Goal: Obtain resource: Download file/media

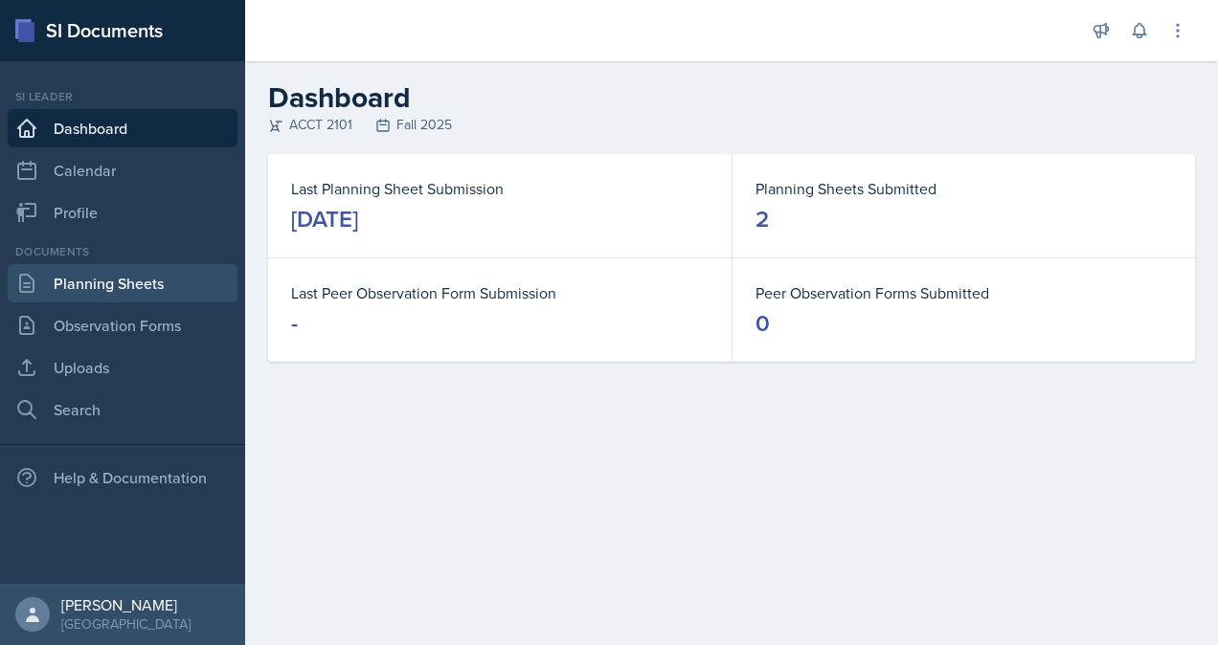
click at [81, 291] on link "Planning Sheets" at bounding box center [123, 283] width 230 height 38
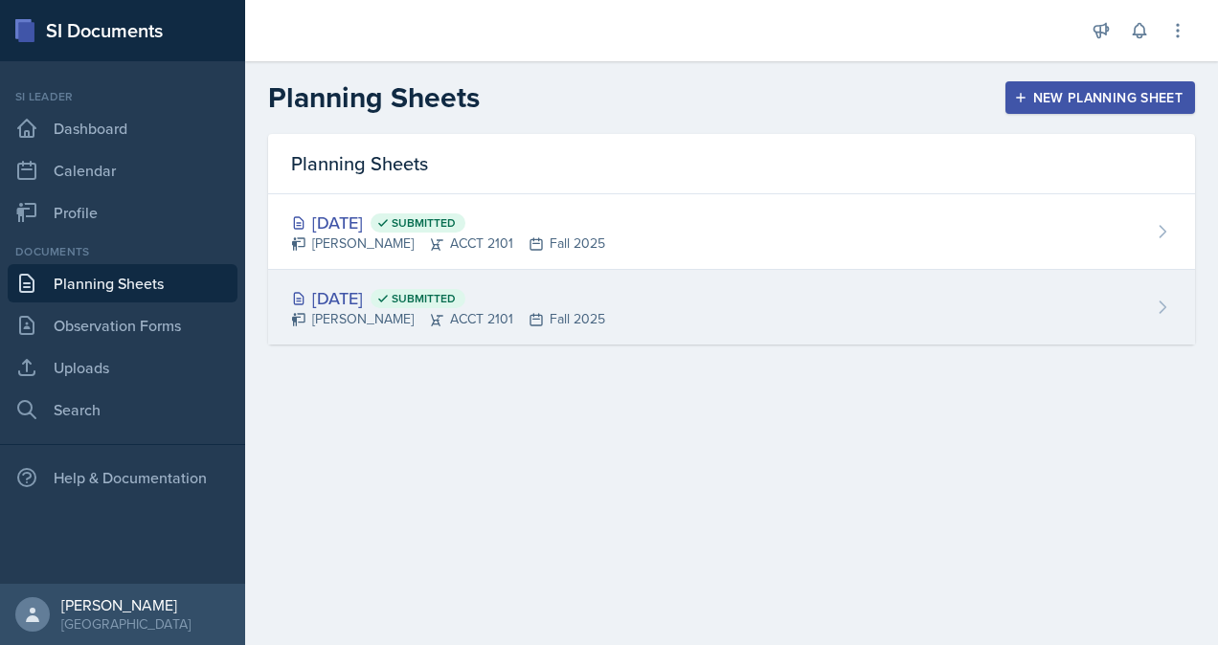
click at [356, 293] on div "[DATE] Submitted" at bounding box center [448, 298] width 314 height 26
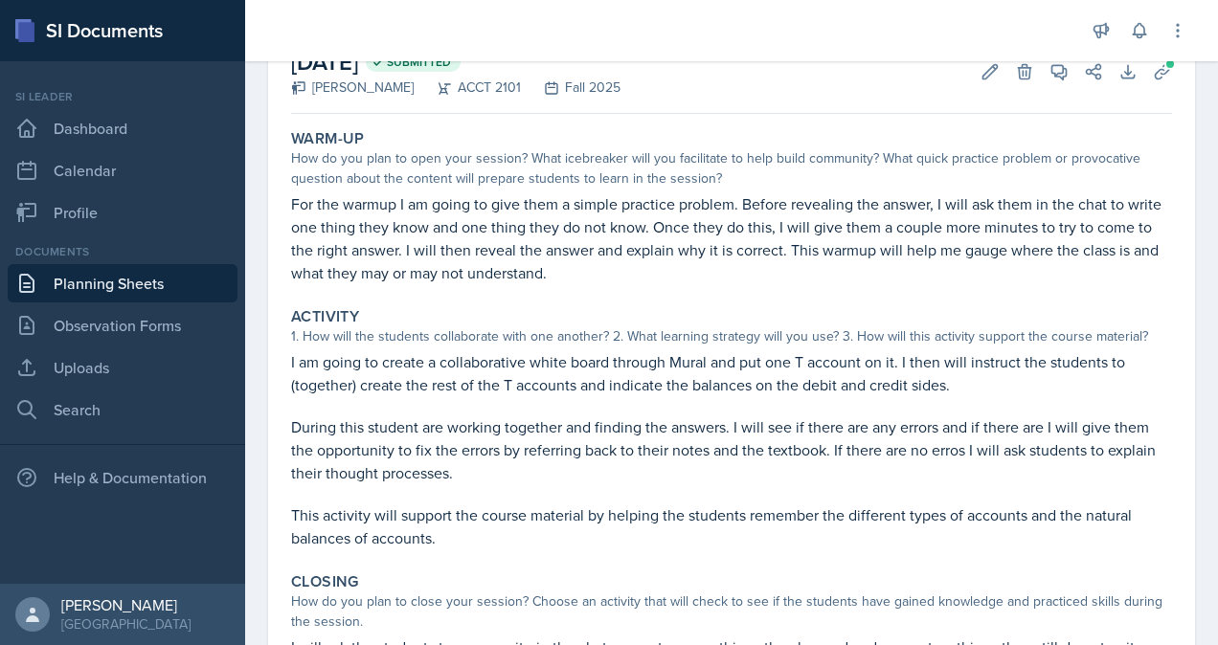
scroll to position [31, 0]
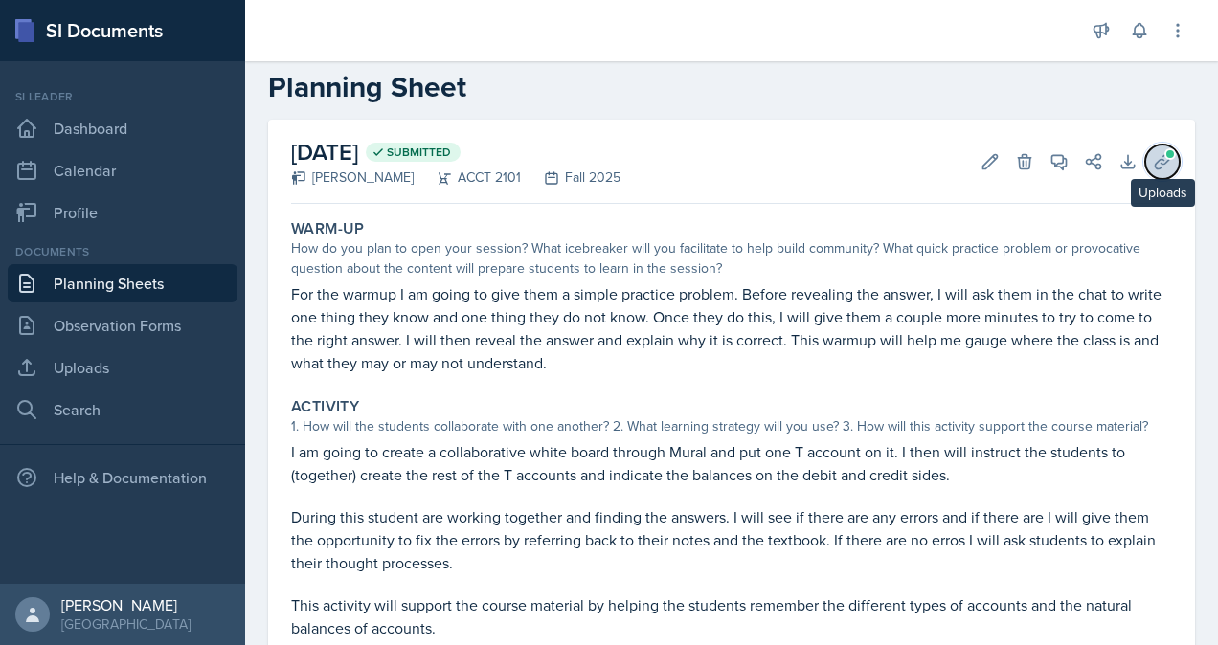
click at [1164, 156] on span at bounding box center [1169, 153] width 11 height 11
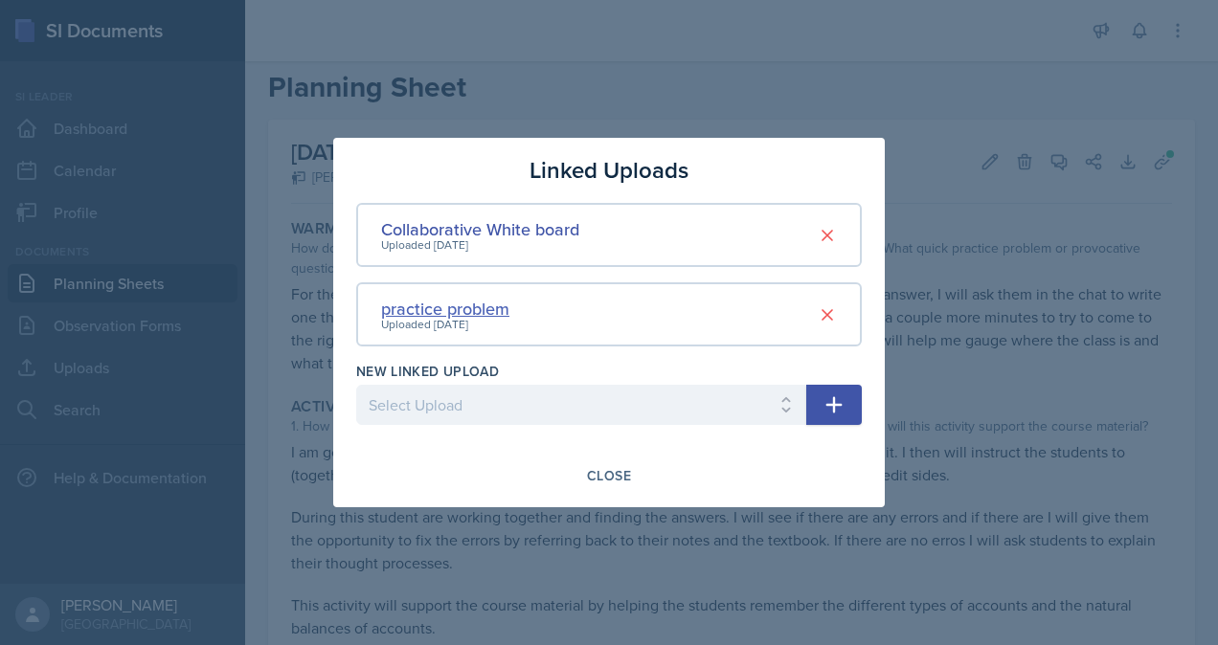
click at [456, 313] on div "practice problem" at bounding box center [445, 309] width 128 height 26
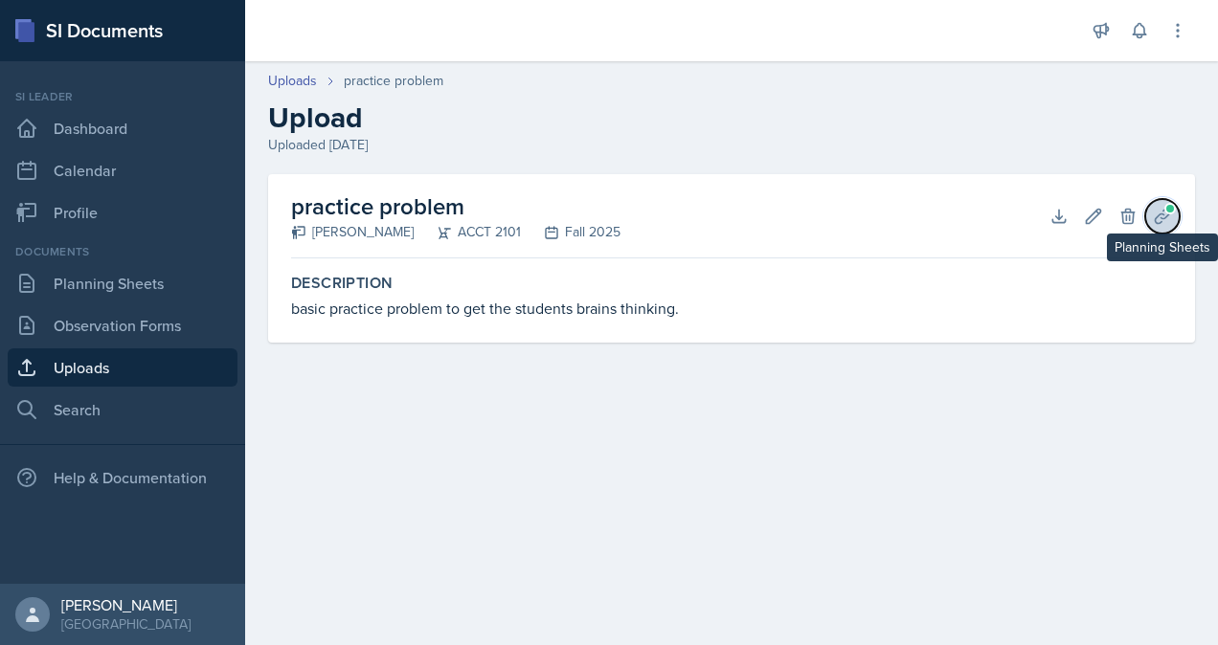
click at [1162, 216] on icon at bounding box center [1161, 216] width 19 height 19
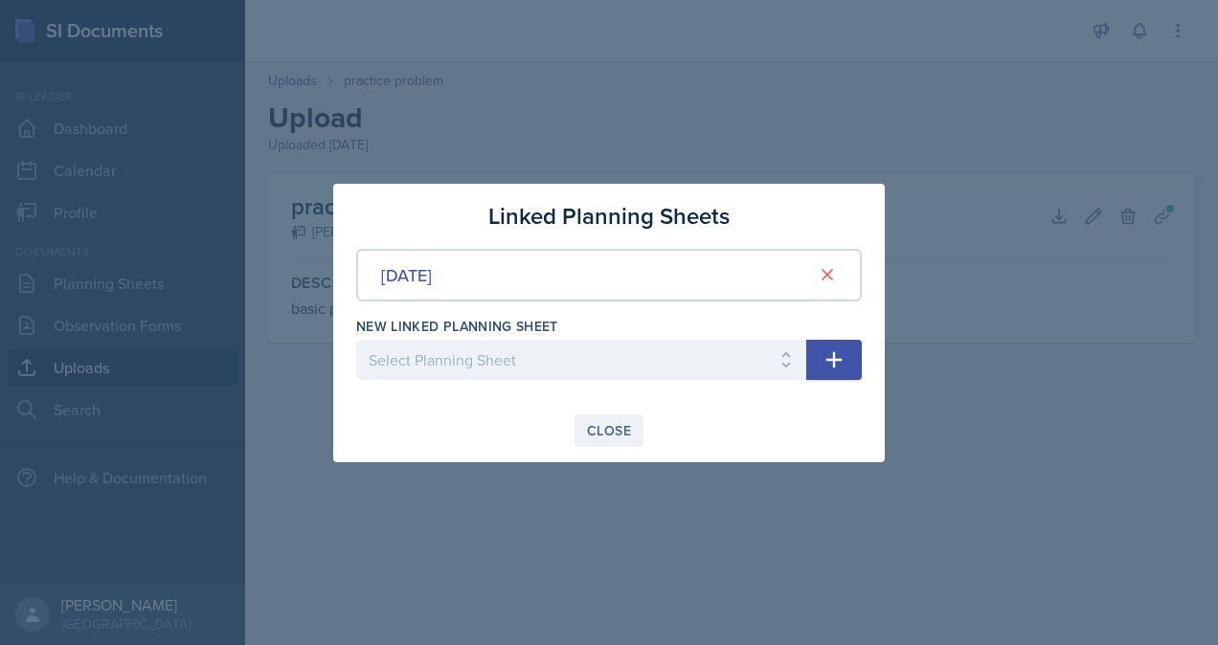
click at [613, 429] on div "Close" at bounding box center [609, 430] width 44 height 15
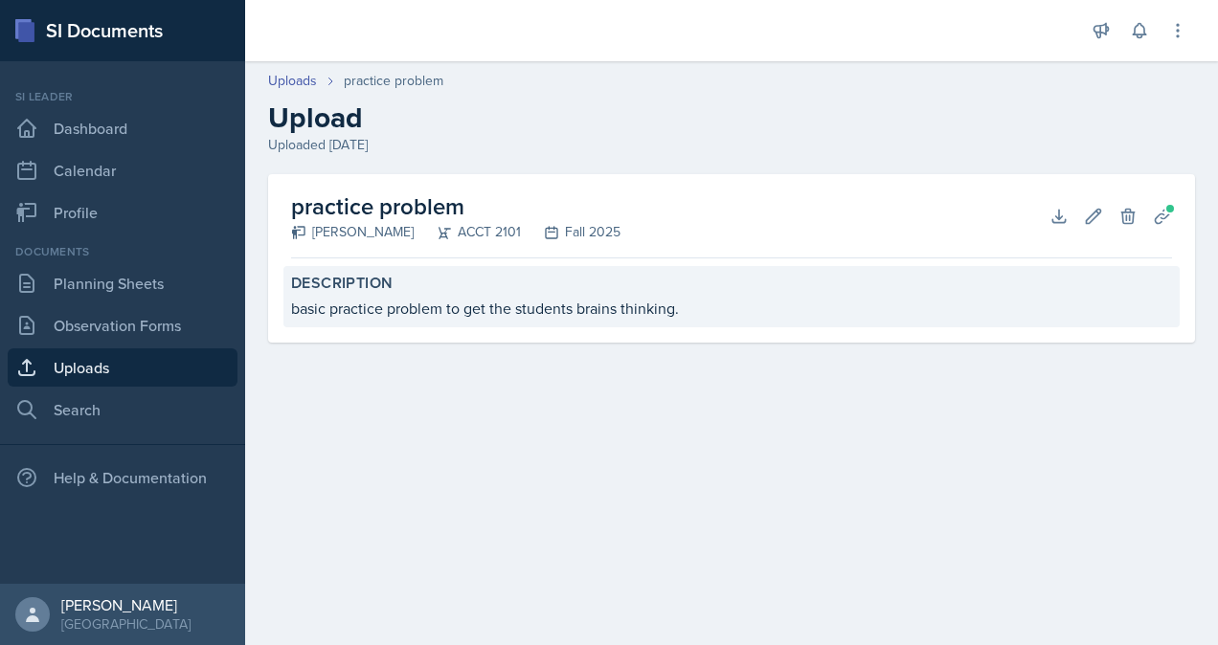
click at [414, 297] on div "basic practice problem to get the students brains thinking." at bounding box center [731, 308] width 881 height 23
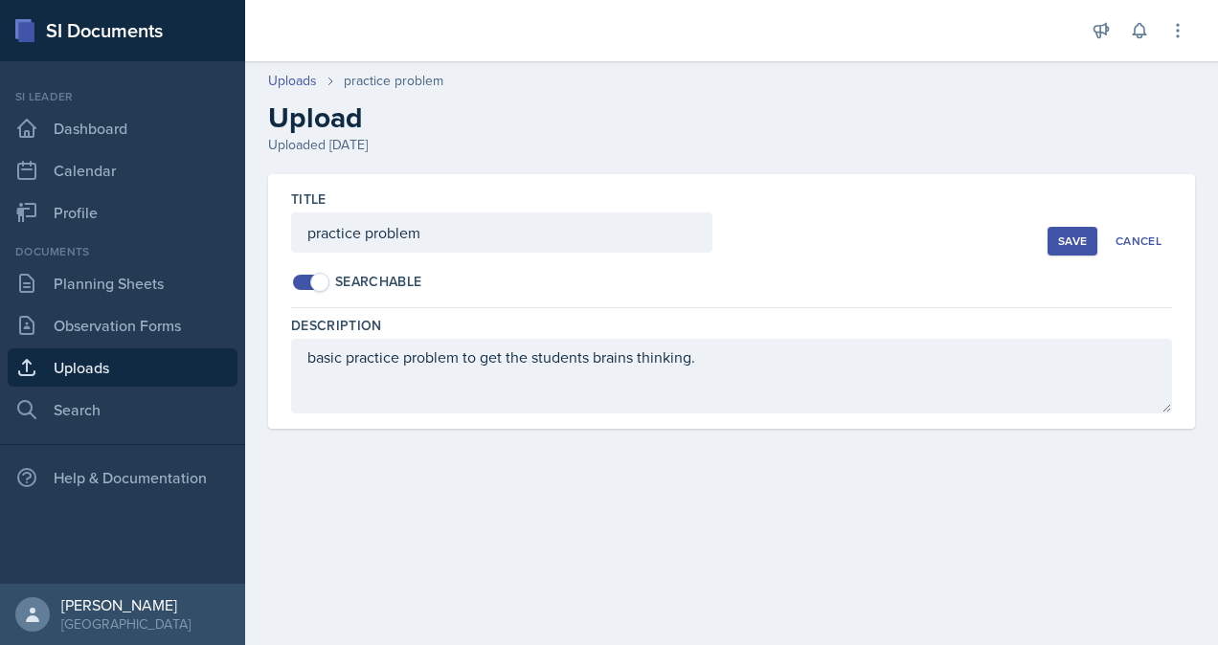
click at [1079, 241] on div "Save" at bounding box center [1072, 241] width 29 height 15
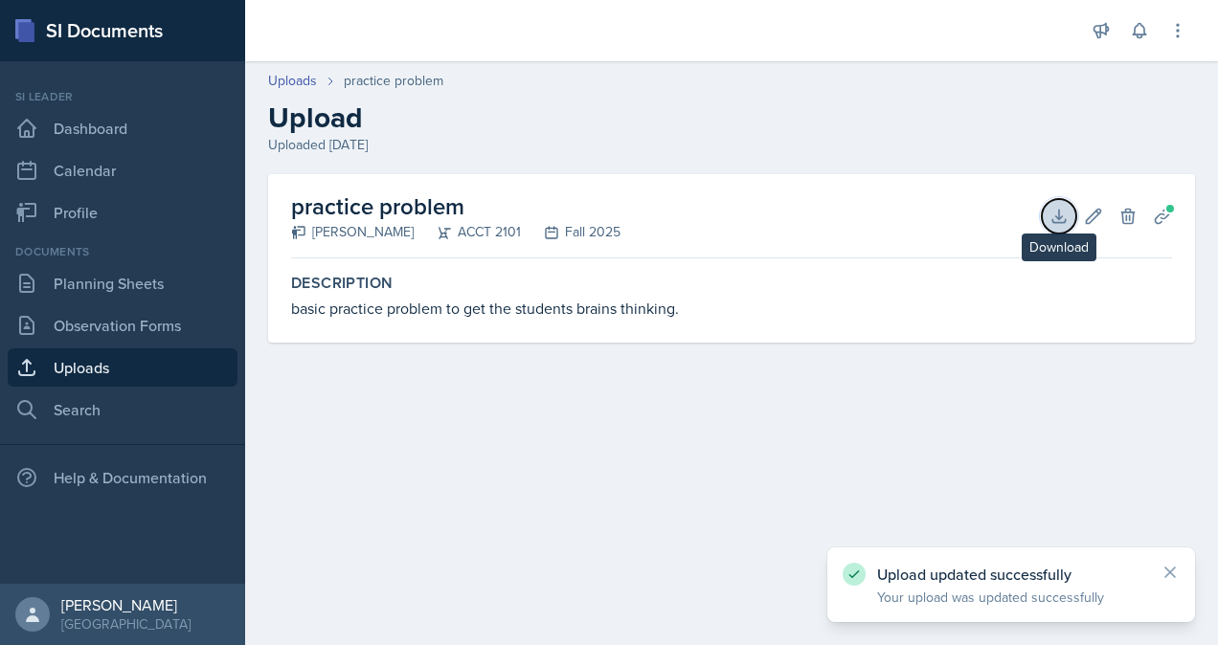
click at [1051, 216] on icon at bounding box center [1058, 216] width 19 height 19
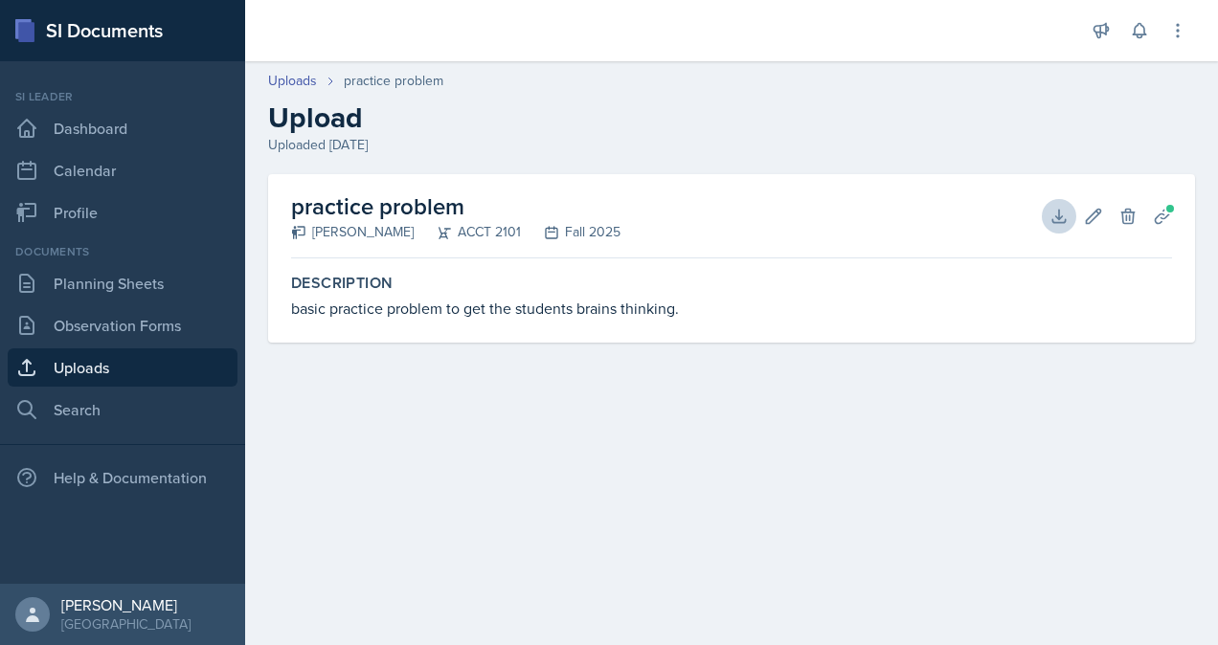
click at [1146, 339] on div "Description basic practice problem to get the students brains thinking." at bounding box center [731, 304] width 881 height 77
click at [1054, 216] on icon at bounding box center [1058, 216] width 19 height 19
click at [92, 291] on link "Planning Sheets" at bounding box center [123, 283] width 230 height 38
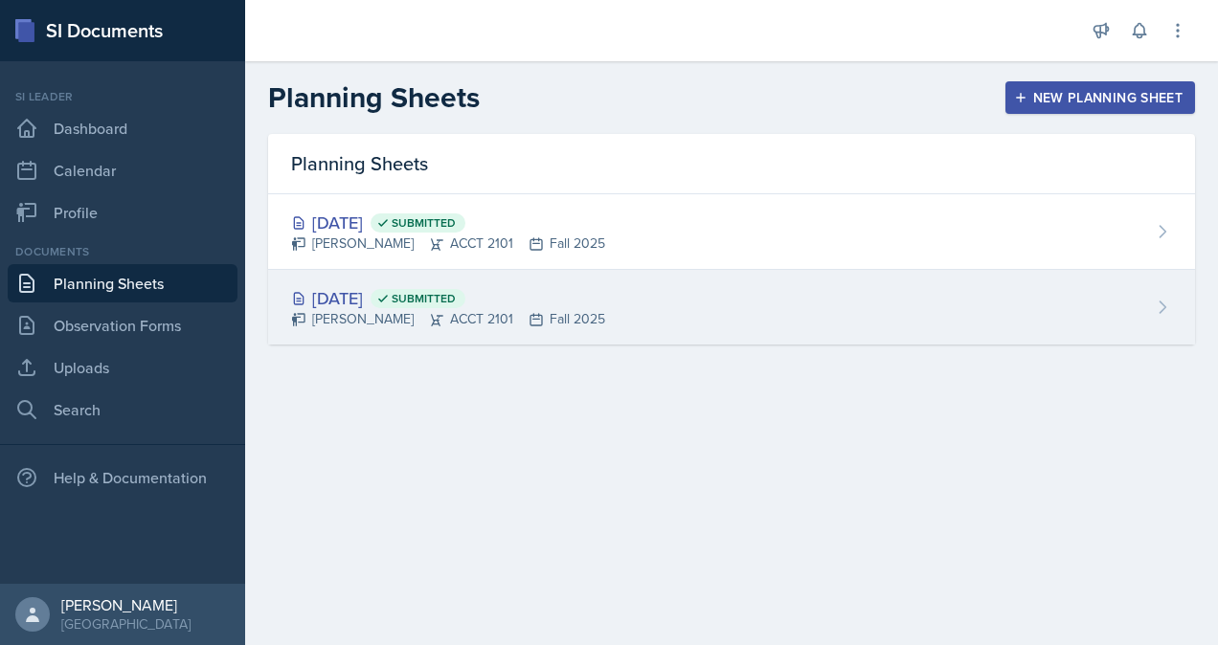
click at [404, 304] on div "[DATE] Submitted" at bounding box center [448, 298] width 314 height 26
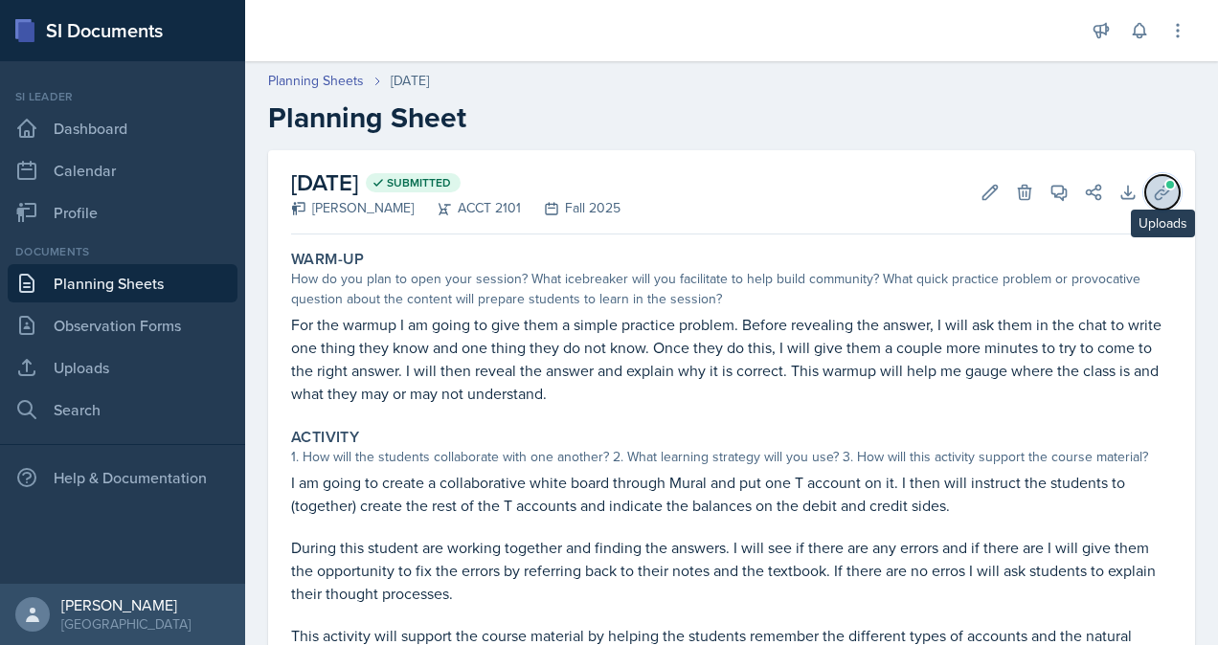
click at [1152, 199] on icon at bounding box center [1161, 192] width 19 height 19
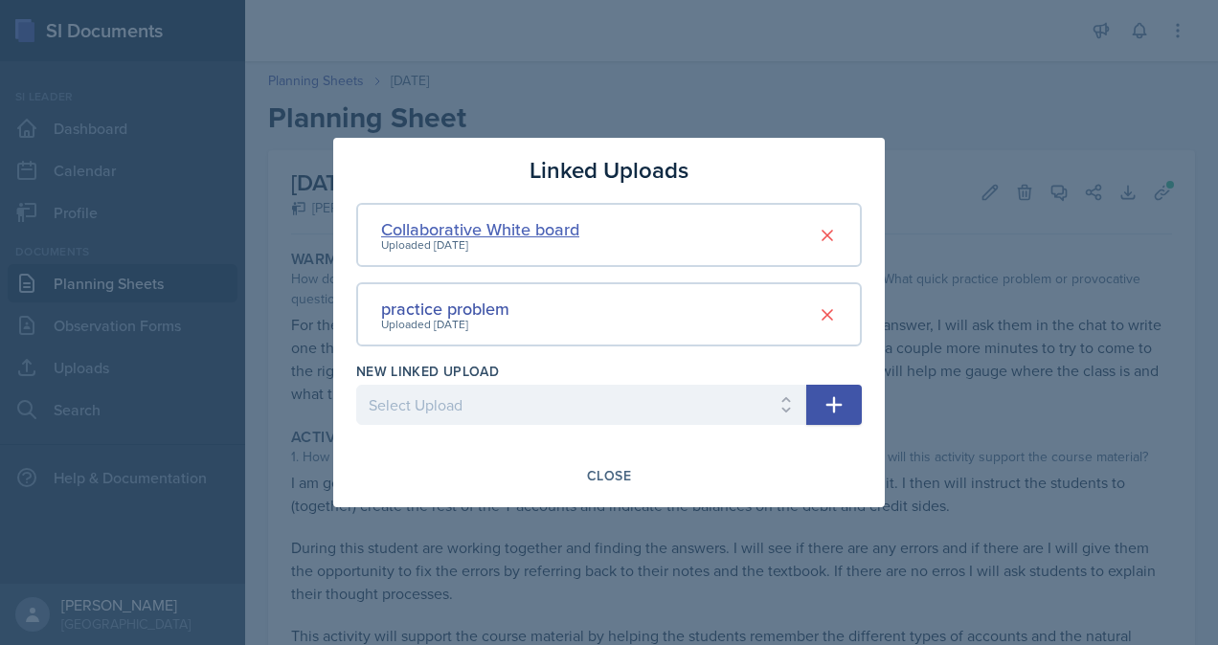
click at [546, 234] on div "Collaborative White board" at bounding box center [480, 229] width 198 height 26
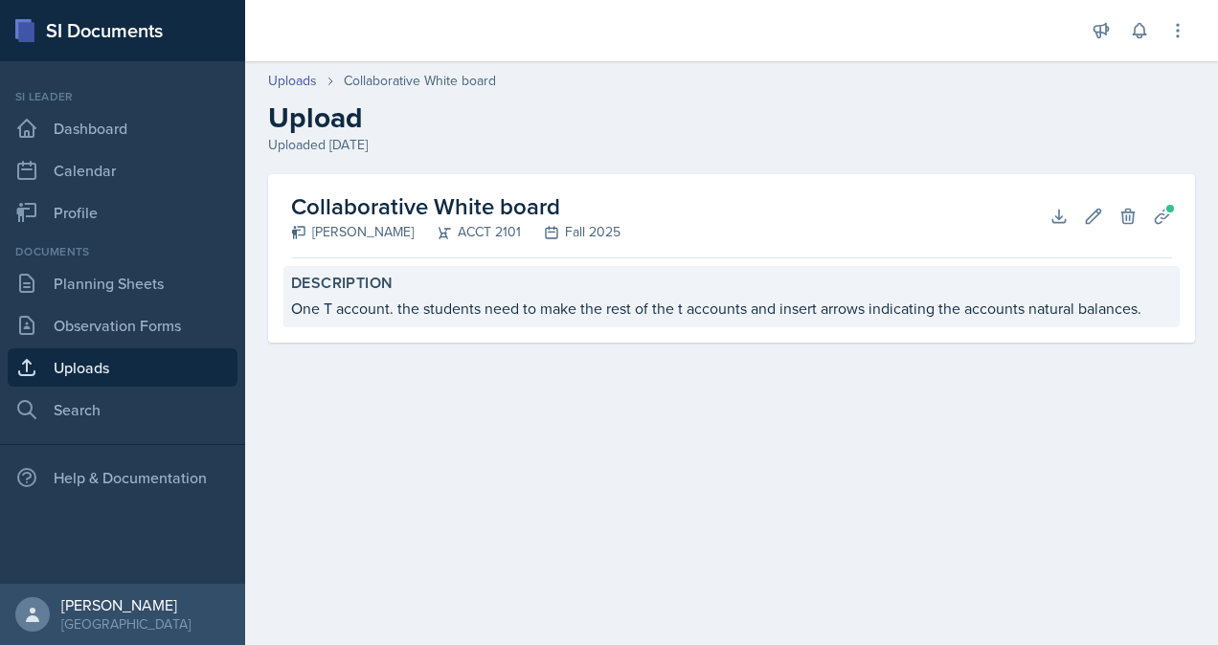
click at [893, 314] on div "One T account. the students need to make the rest of the t accounts and insert …" at bounding box center [731, 308] width 881 height 23
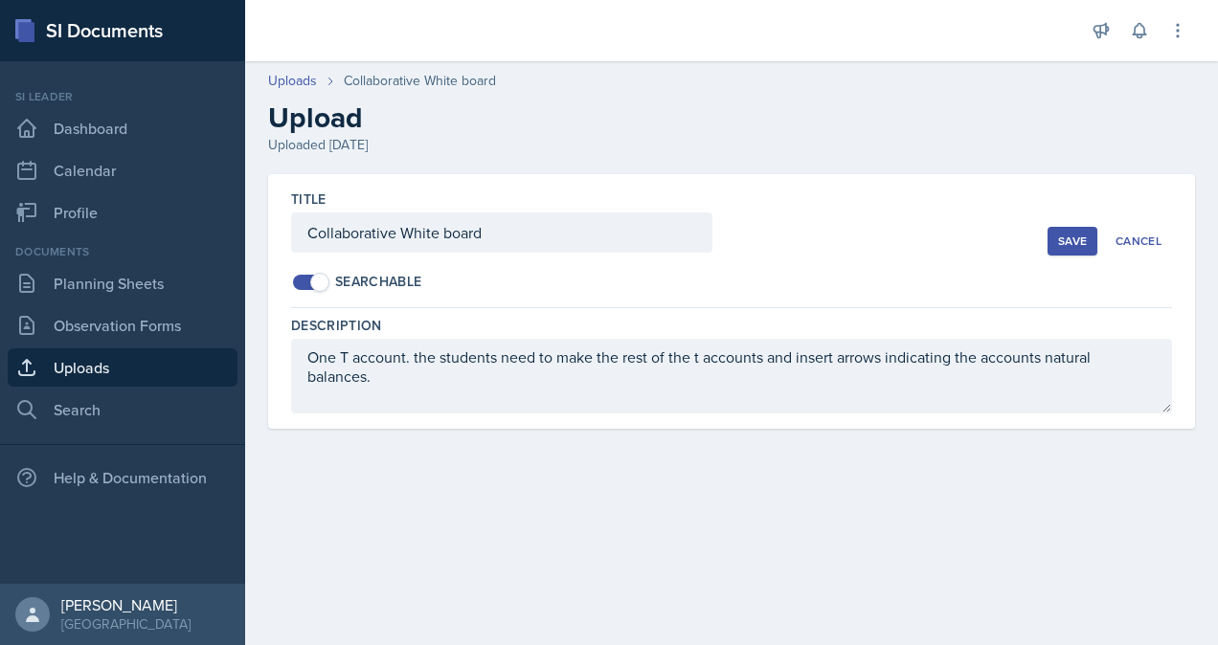
click at [1080, 239] on div "Save" at bounding box center [1072, 241] width 29 height 15
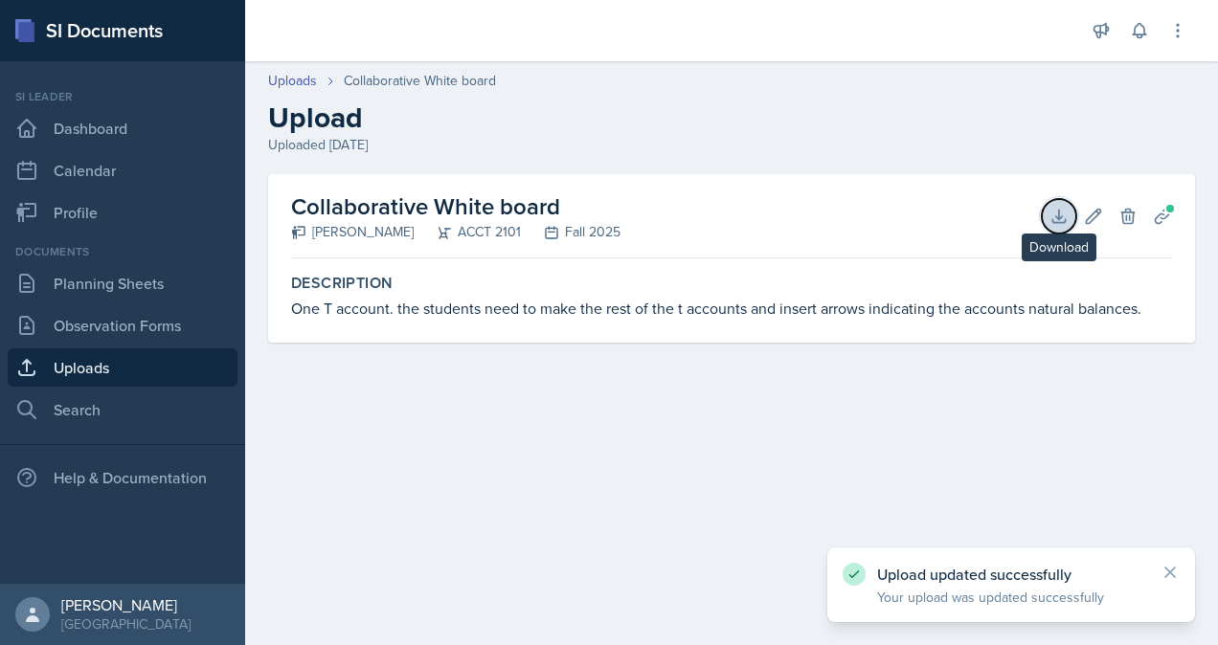
click at [1059, 222] on icon at bounding box center [1058, 216] width 12 height 12
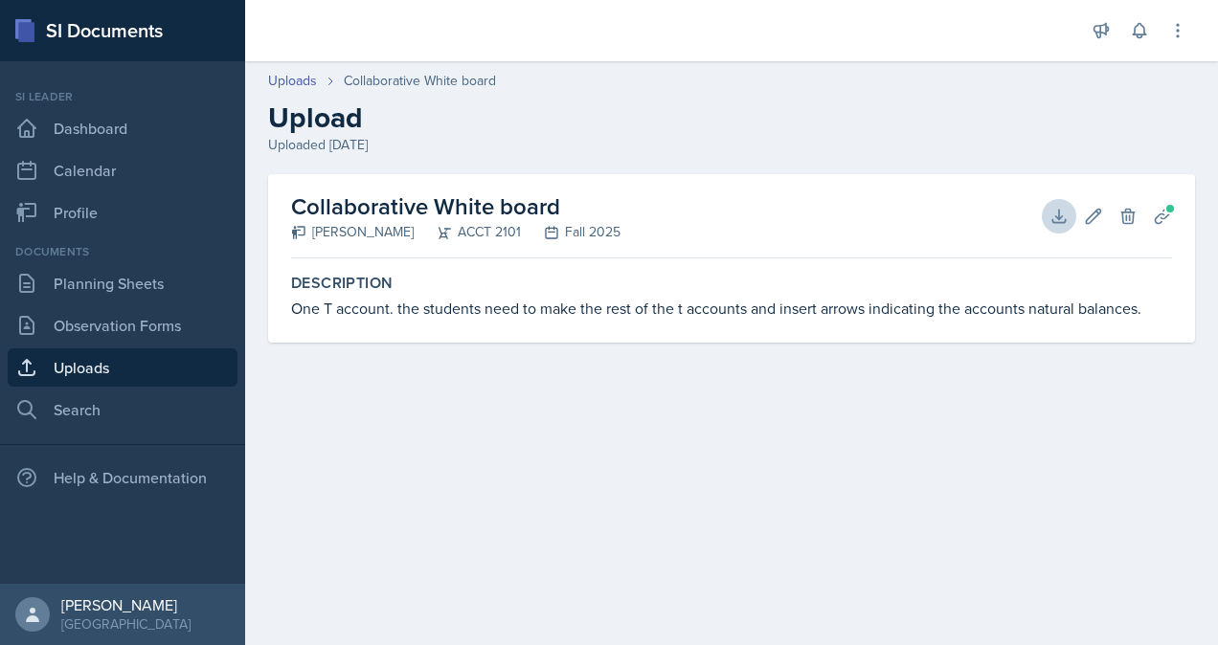
click at [1091, 137] on div "Uploaded [DATE]" at bounding box center [731, 145] width 927 height 20
click at [1063, 227] on button "Download" at bounding box center [1058, 216] width 34 height 34
